Goal: Information Seeking & Learning: Learn about a topic

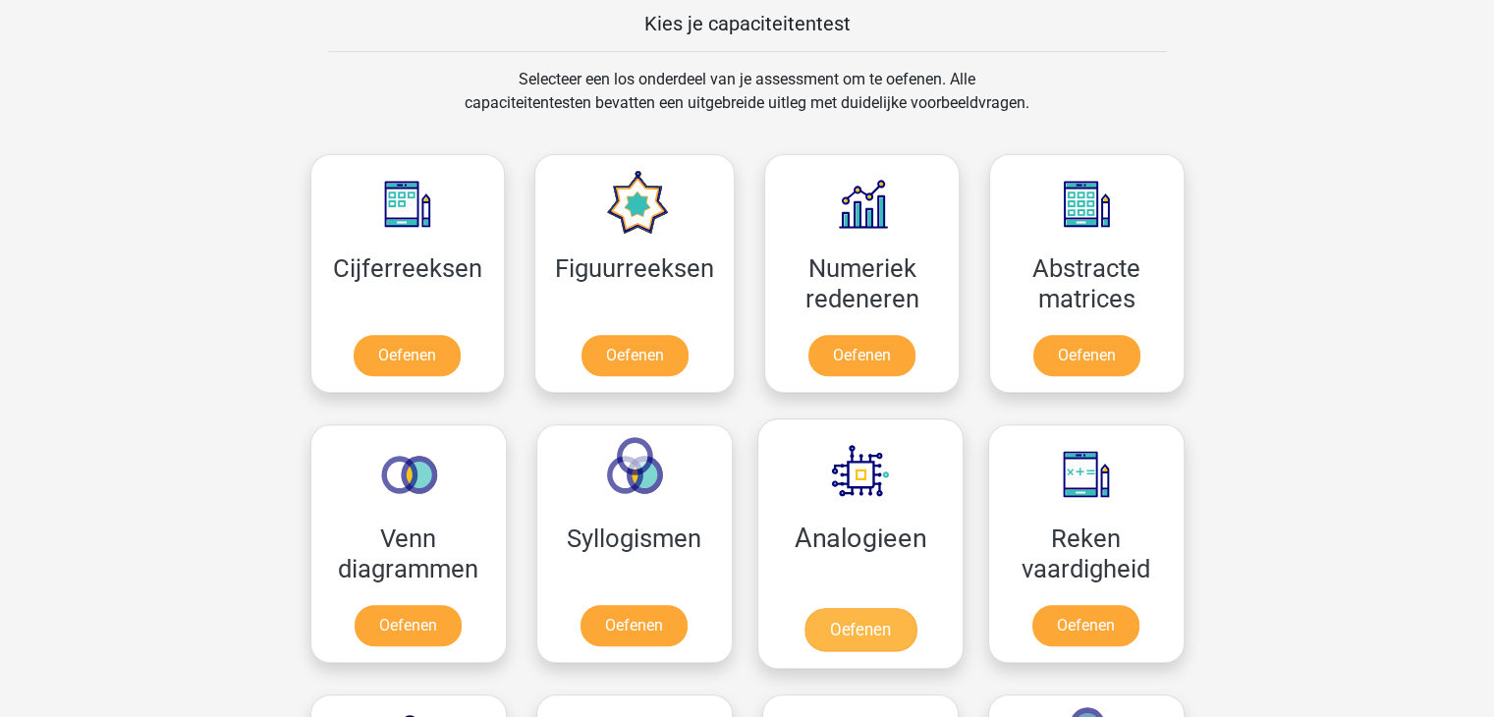
scroll to position [786, 0]
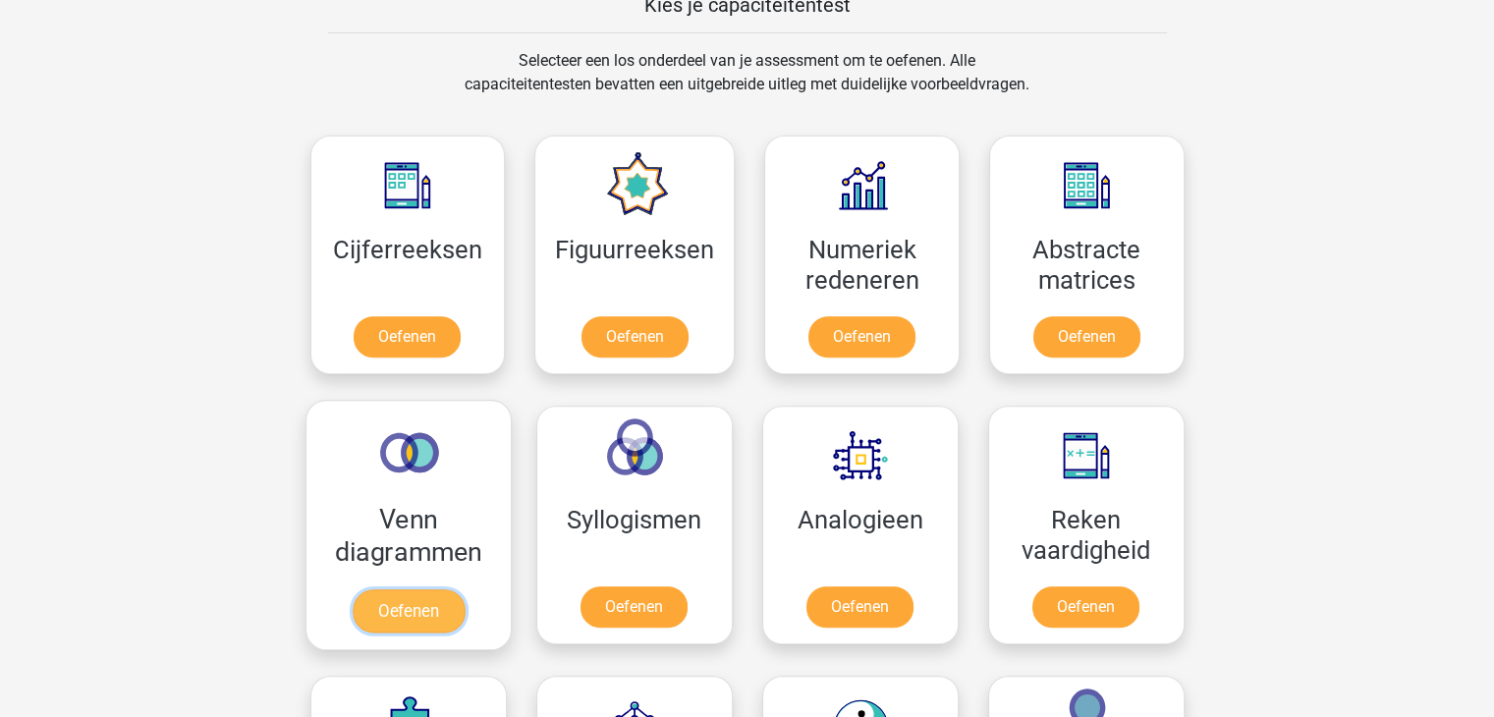
click at [392, 608] on link "Oefenen" at bounding box center [408, 610] width 112 height 43
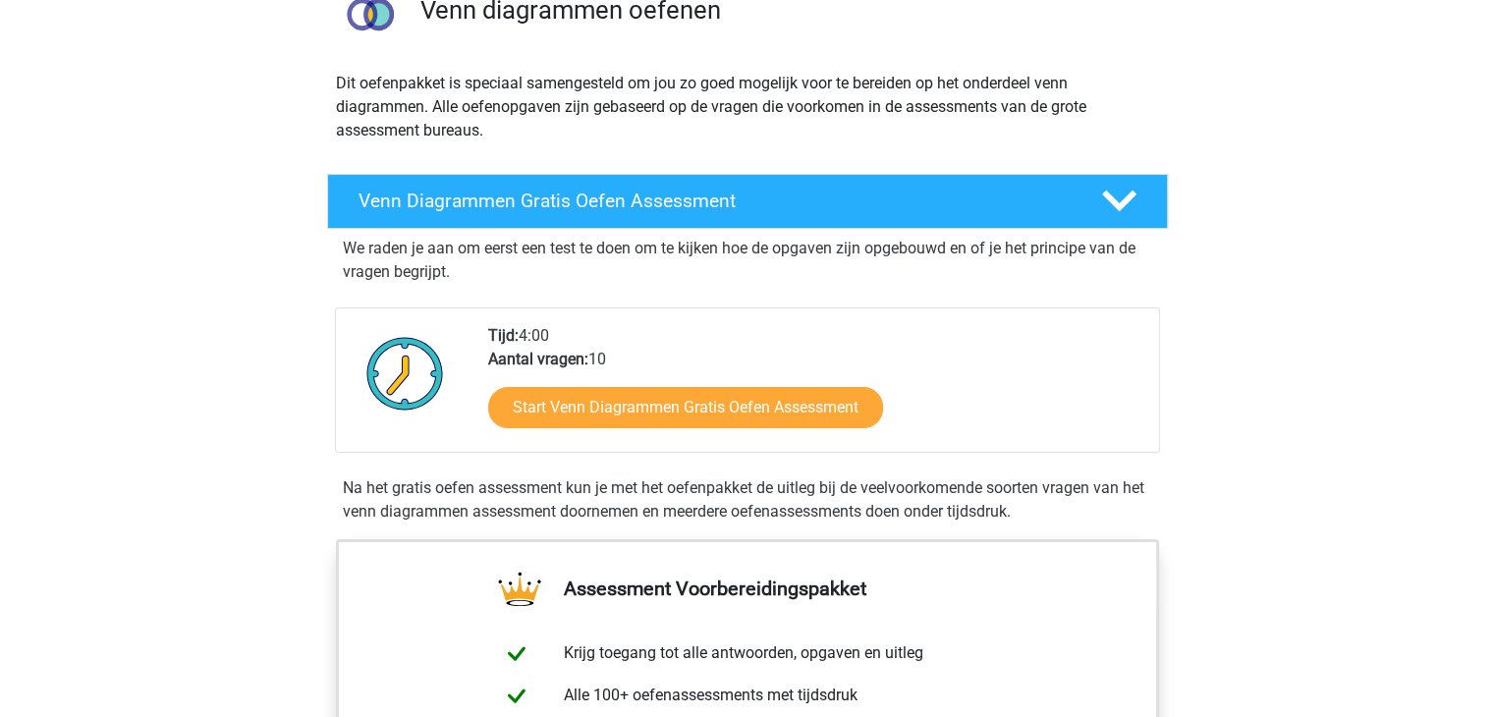
scroll to position [196, 0]
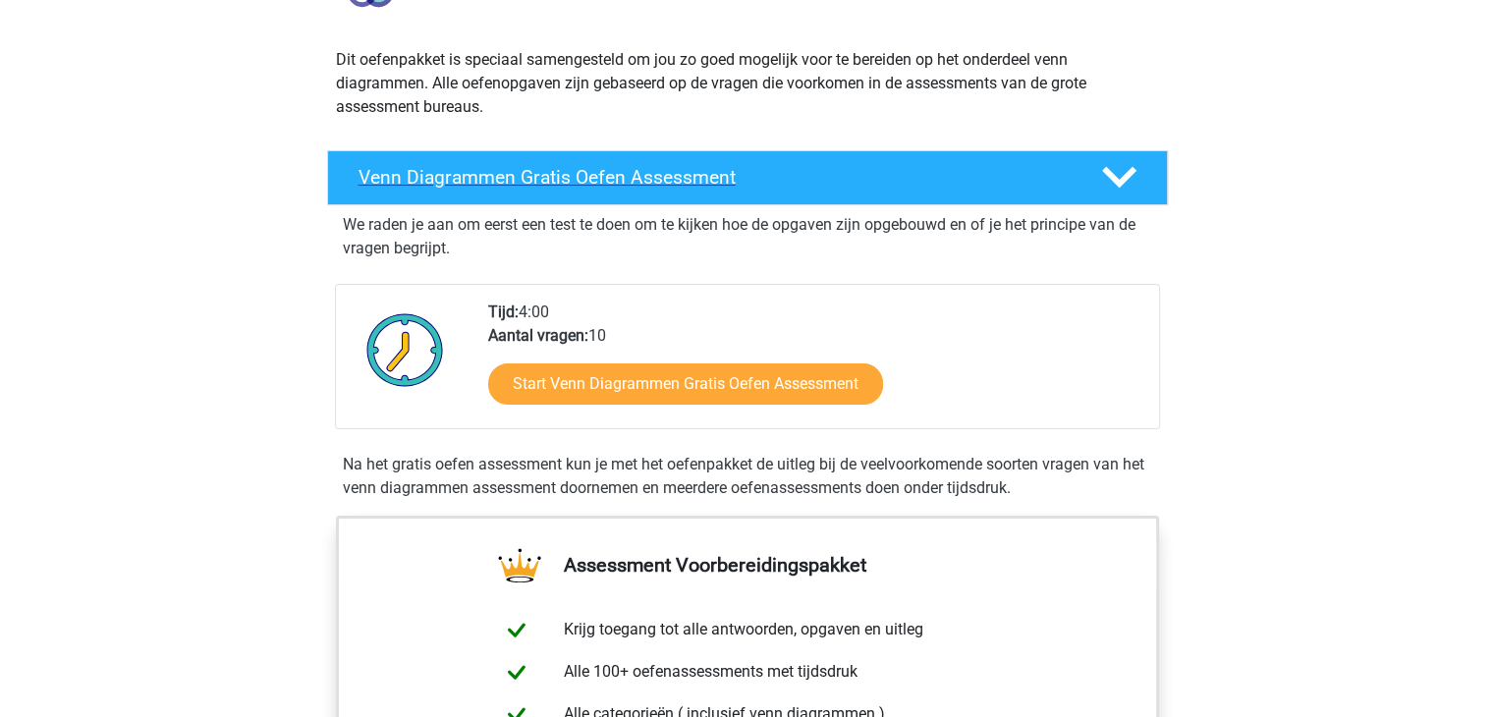
click at [530, 170] on h4 "Venn Diagrammen Gratis Oefen Assessment" at bounding box center [713, 177] width 711 height 23
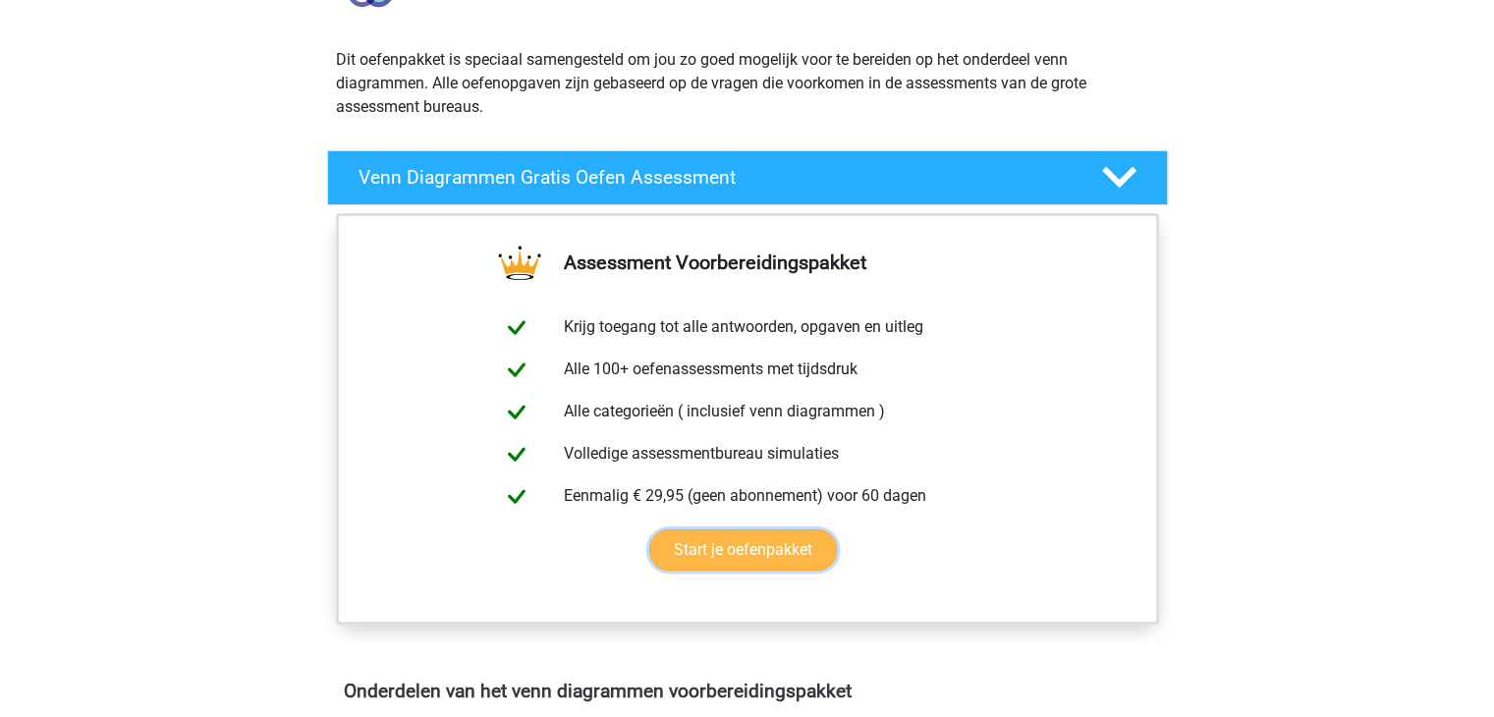
click at [746, 550] on link "Start je oefenpakket" at bounding box center [743, 549] width 188 height 41
